Goal: Task Accomplishment & Management: Manage account settings

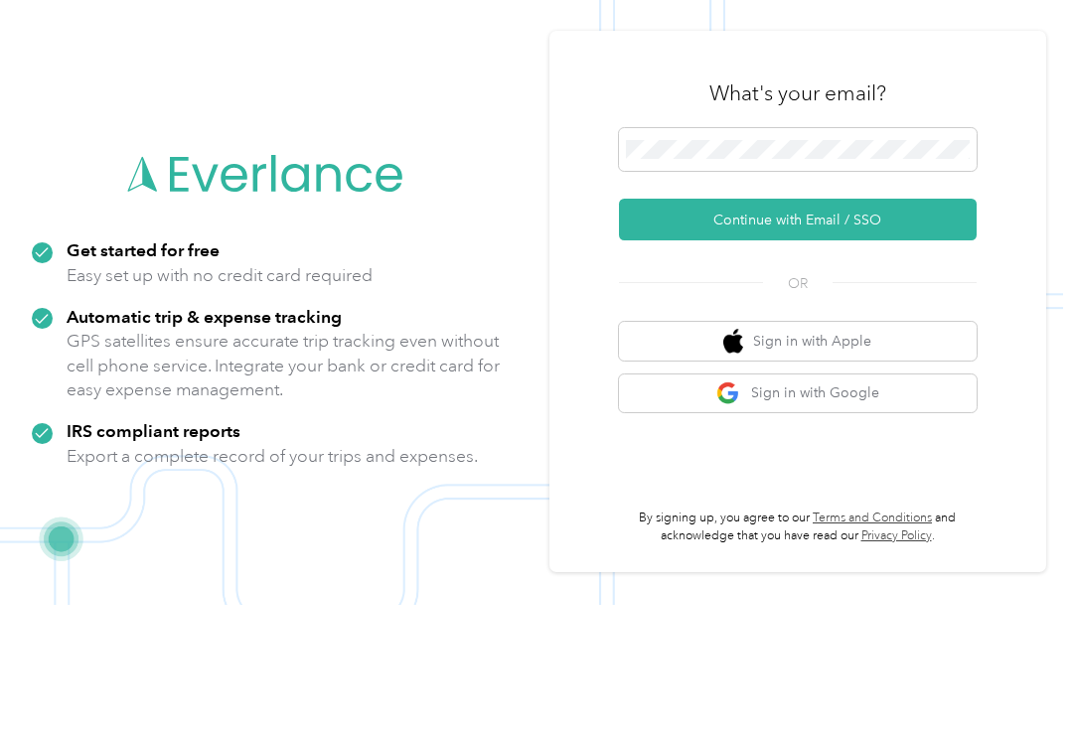
click at [896, 329] on button "Continue with Email / SSO" at bounding box center [798, 350] width 358 height 42
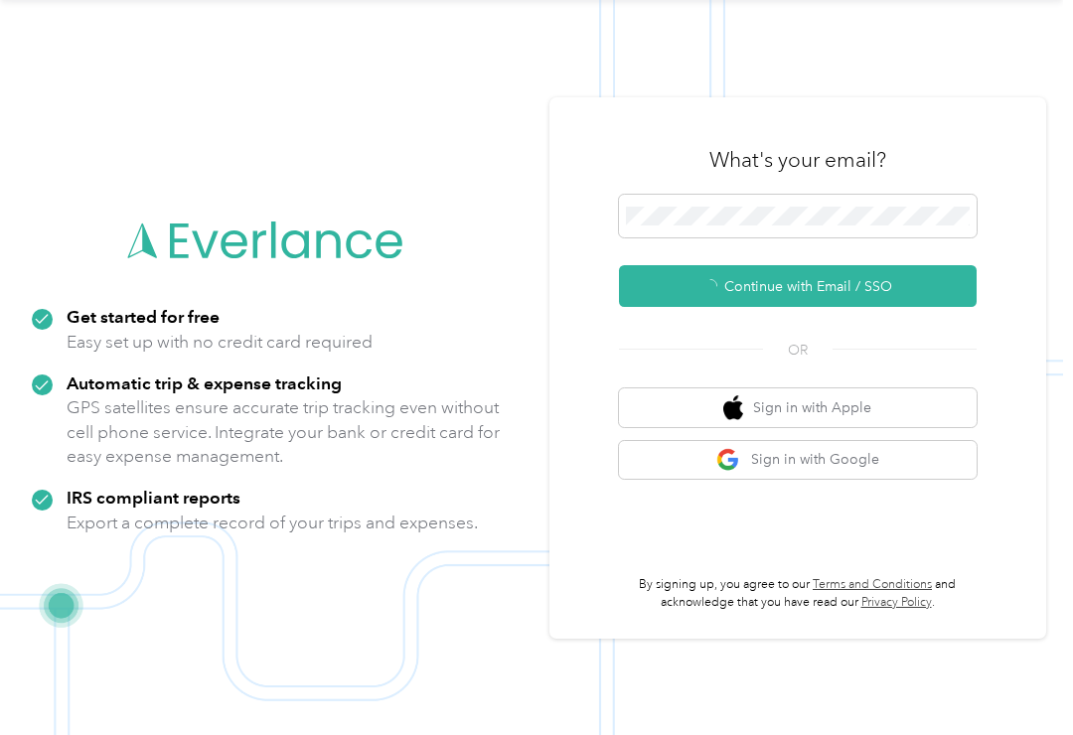
scroll to position [3, 0]
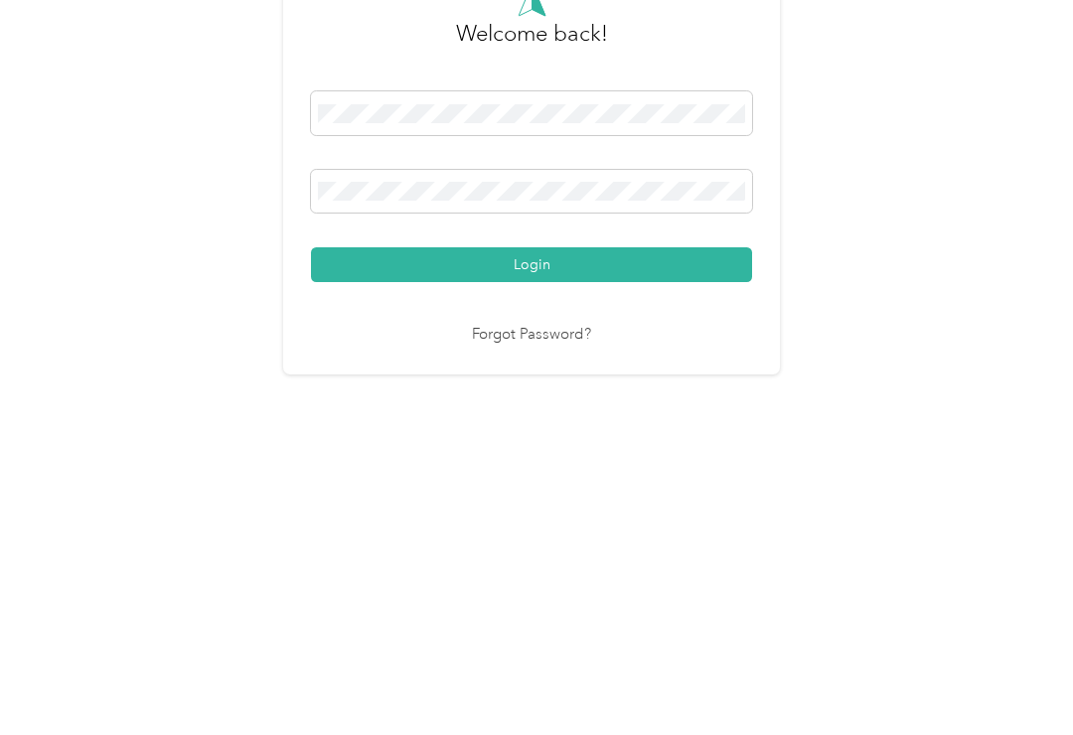
click at [387, 473] on button "Login" at bounding box center [531, 490] width 441 height 35
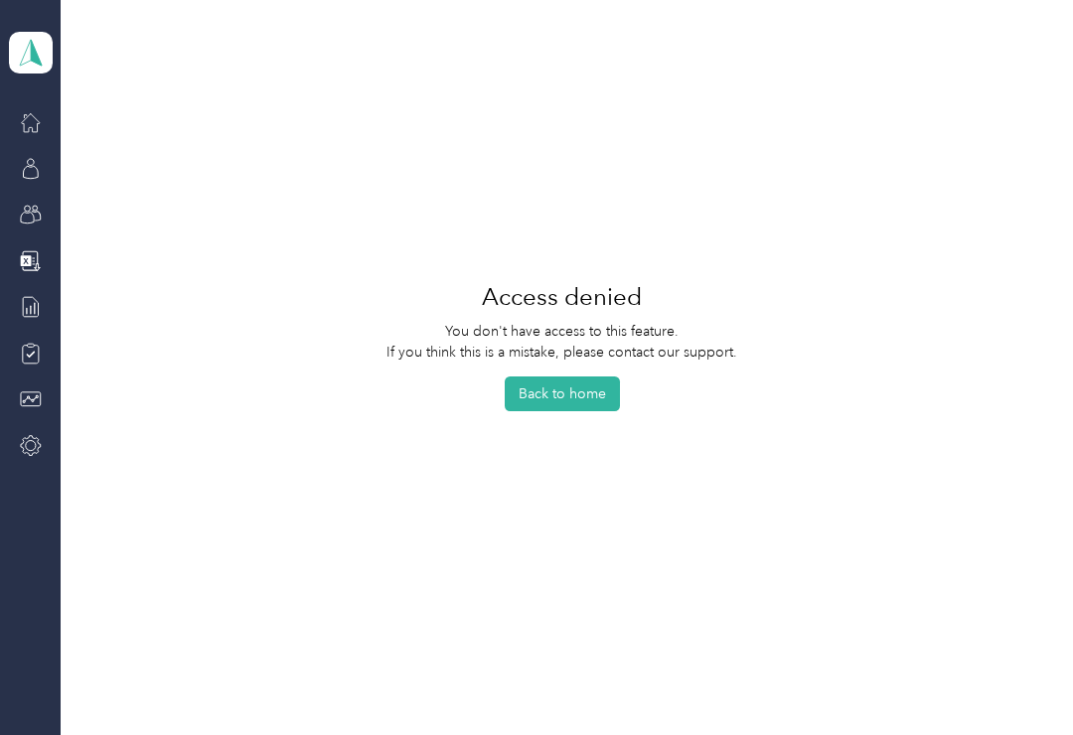
click at [605, 407] on button "Back to home" at bounding box center [562, 393] width 115 height 35
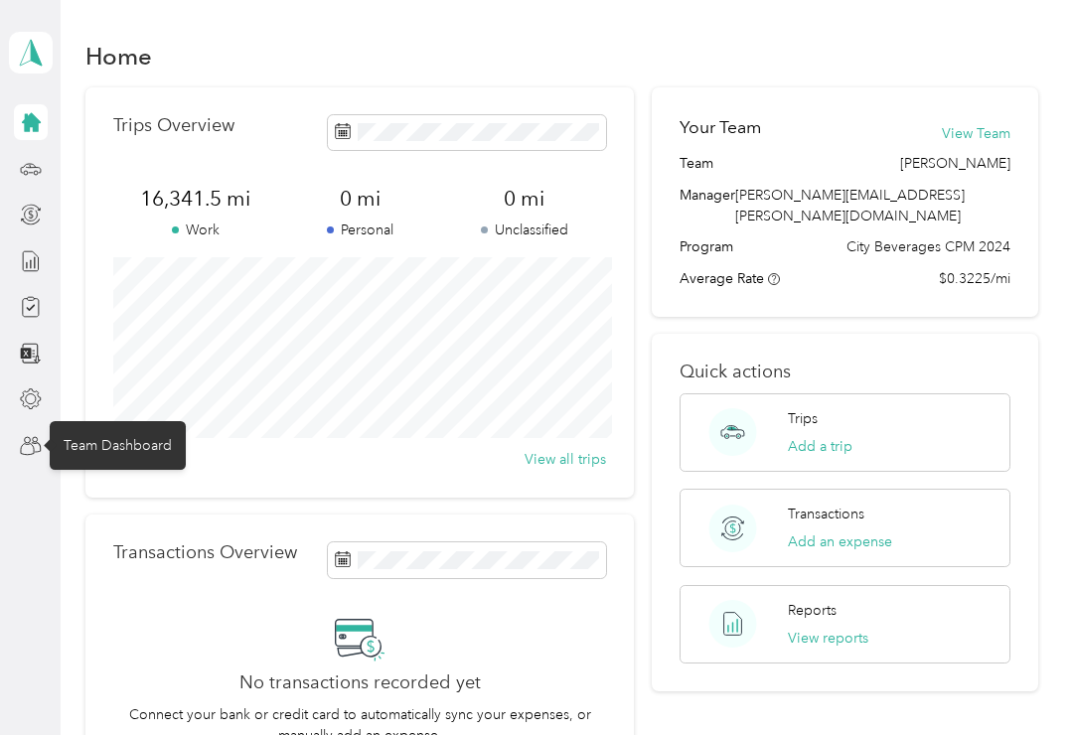
click at [104, 436] on div "Team Dashboard" at bounding box center [118, 445] width 136 height 49
click at [27, 440] on icon at bounding box center [31, 446] width 22 height 22
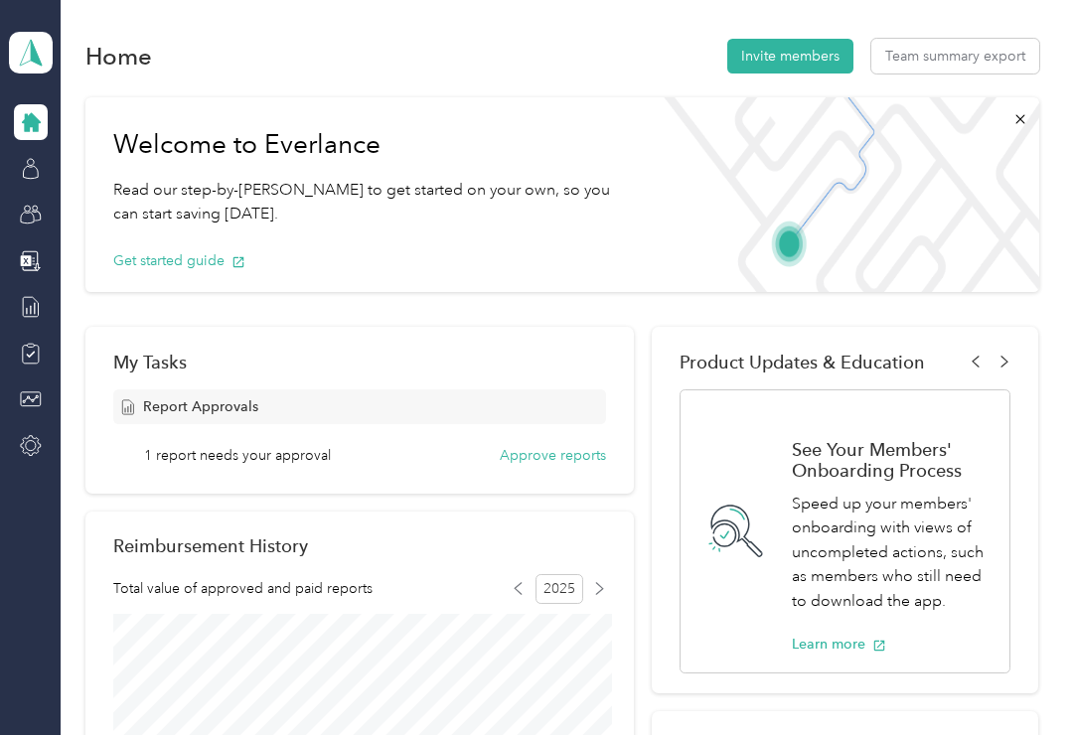
click at [571, 447] on button "Approve reports" at bounding box center [553, 455] width 106 height 21
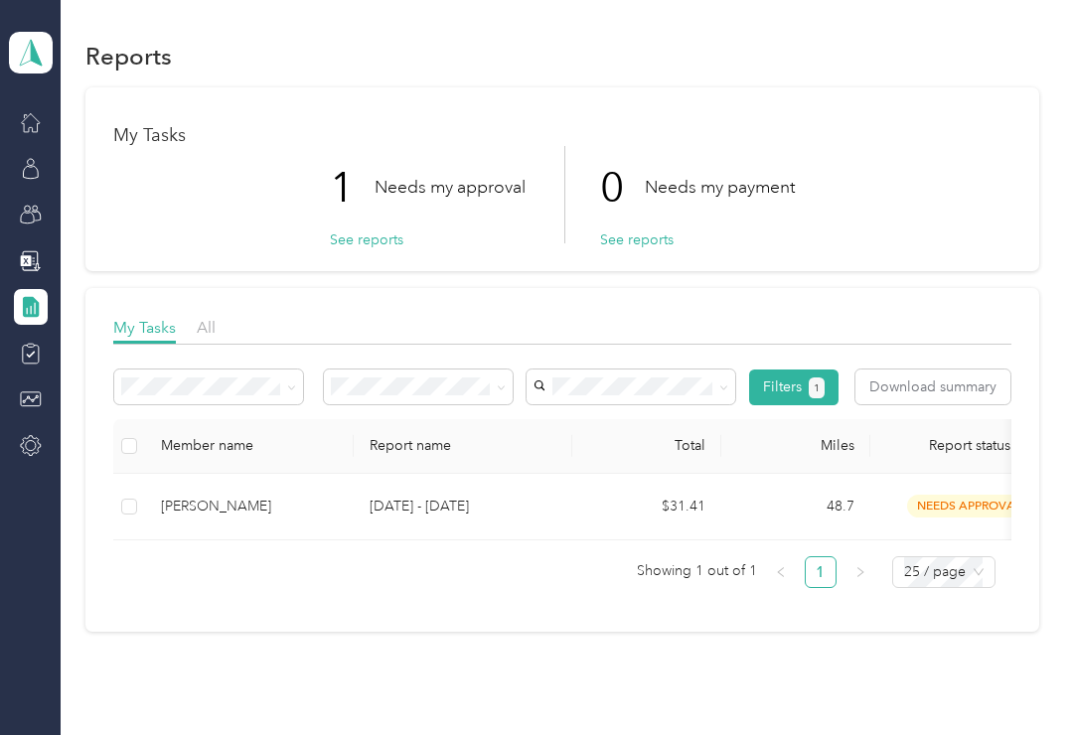
click at [291, 511] on div "[PERSON_NAME]" at bounding box center [249, 507] width 177 height 22
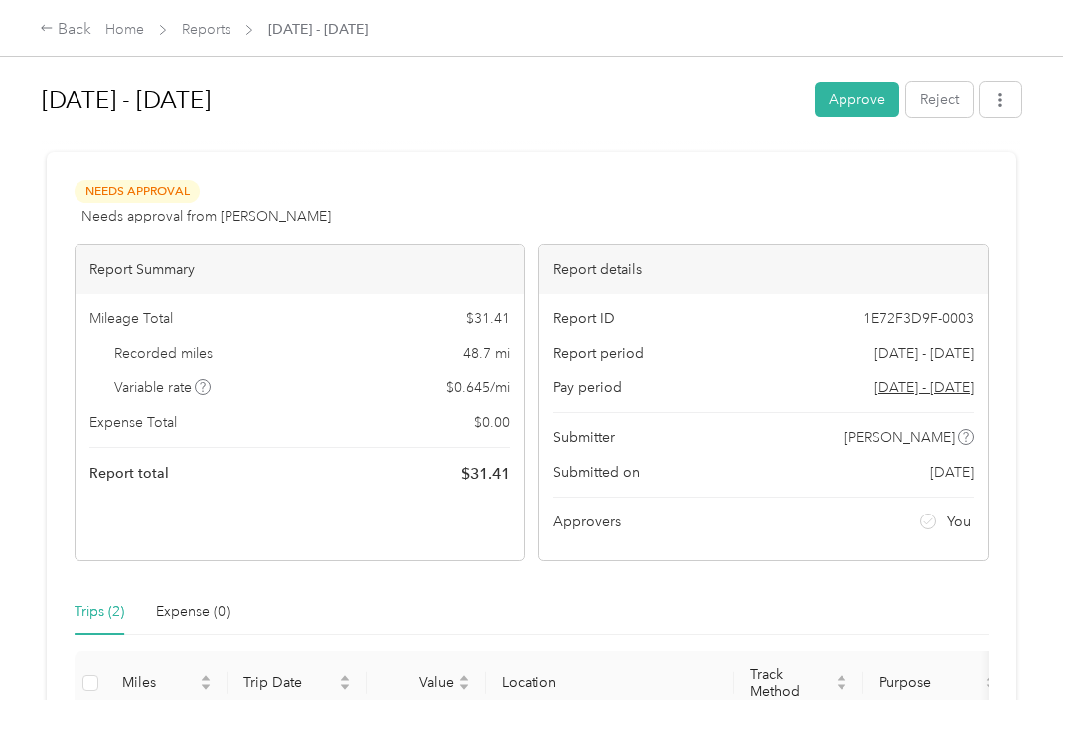
click at [853, 98] on button "Approve" at bounding box center [856, 99] width 84 height 35
